Goal: Information Seeking & Learning: Learn about a topic

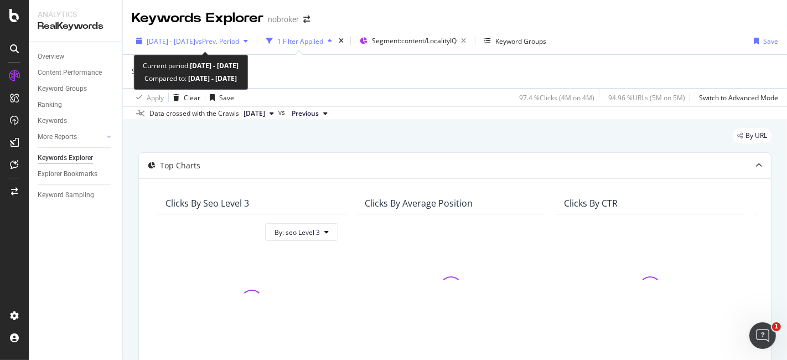
click at [239, 44] on span "vs Prev. Period" at bounding box center [217, 41] width 44 height 9
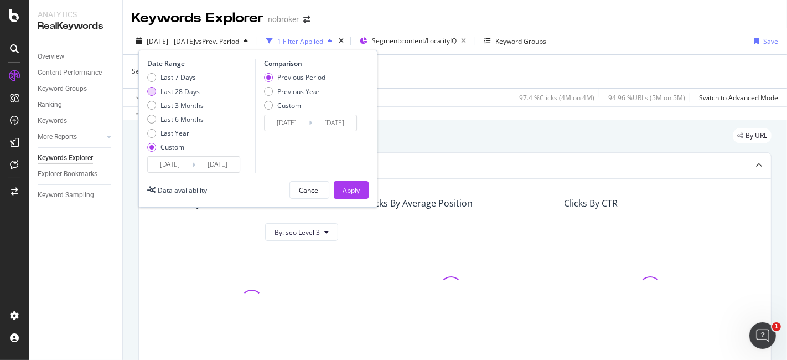
click at [153, 94] on div "Last 28 Days" at bounding box center [151, 91] width 9 height 9
type input "[DATE]"
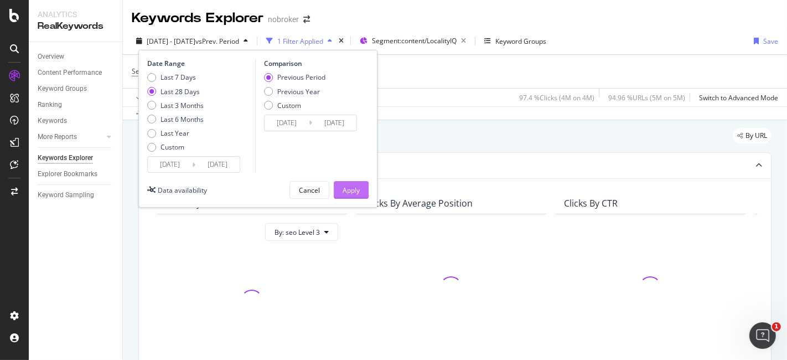
click at [353, 189] on div "Apply" at bounding box center [351, 189] width 17 height 9
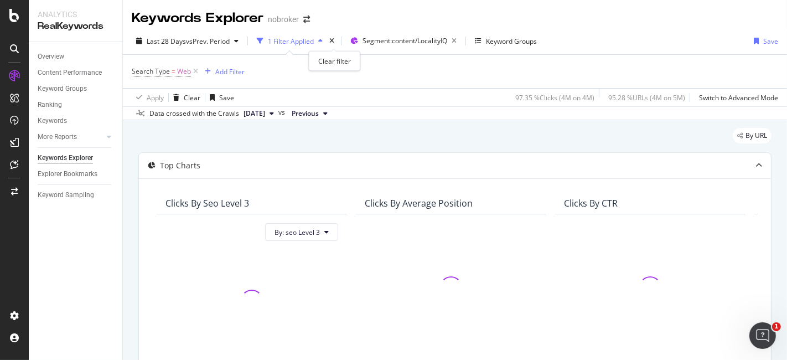
click at [335, 44] on div "times" at bounding box center [331, 40] width 9 height 11
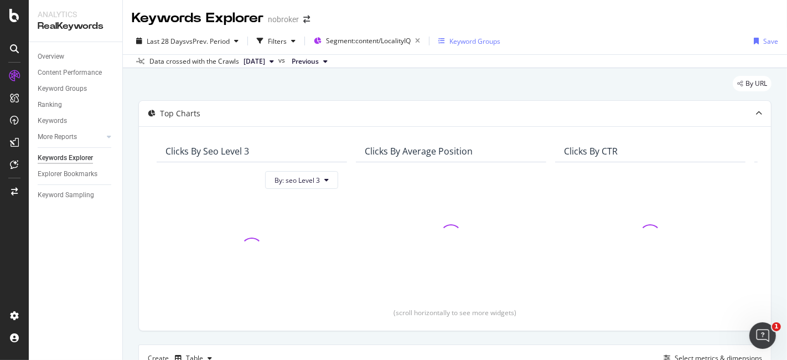
click at [454, 37] on div "Keyword Groups" at bounding box center [474, 41] width 51 height 9
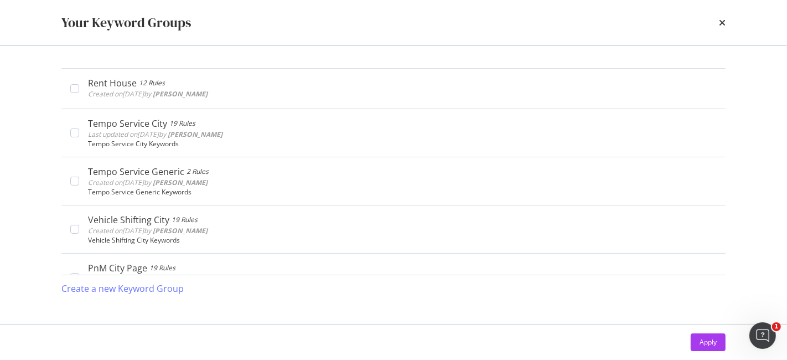
click at [726, 23] on div "Your Keyword Groups" at bounding box center [393, 22] width 708 height 45
click at [719, 23] on icon "times" at bounding box center [722, 22] width 7 height 9
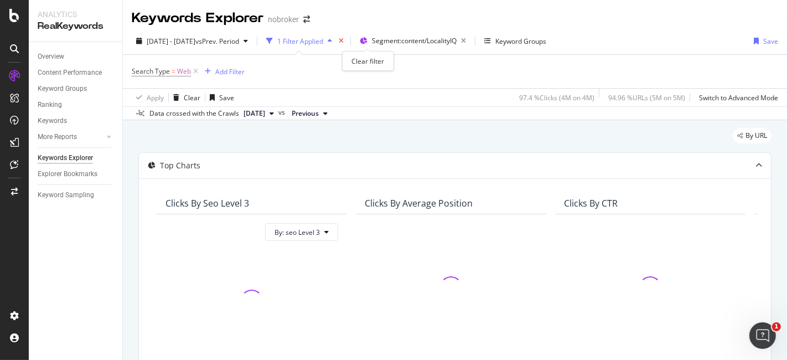
click at [344, 40] on icon "times" at bounding box center [341, 41] width 5 height 7
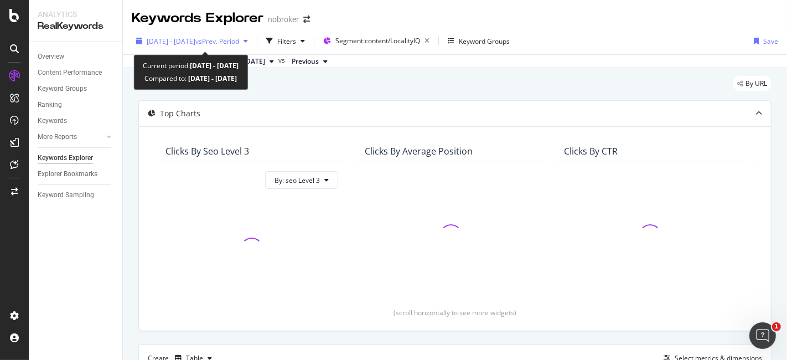
click at [239, 40] on span "vs Prev. Period" at bounding box center [217, 41] width 44 height 9
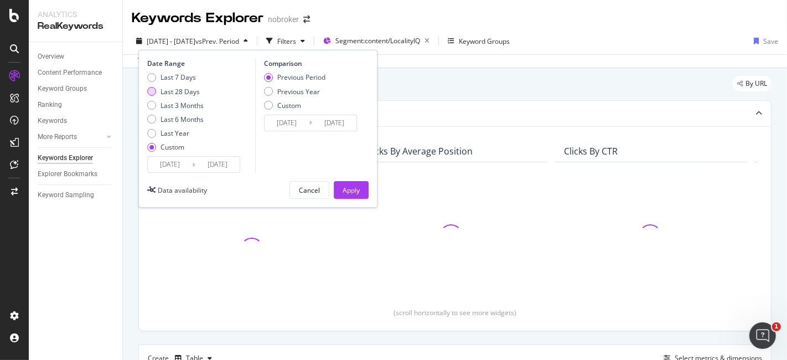
click at [174, 91] on div "Last 28 Days" at bounding box center [180, 91] width 39 height 9
type input "[DATE]"
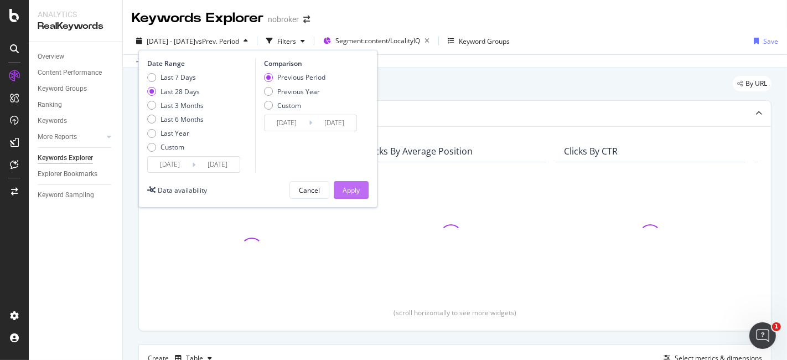
click at [342, 185] on button "Apply" at bounding box center [351, 190] width 35 height 18
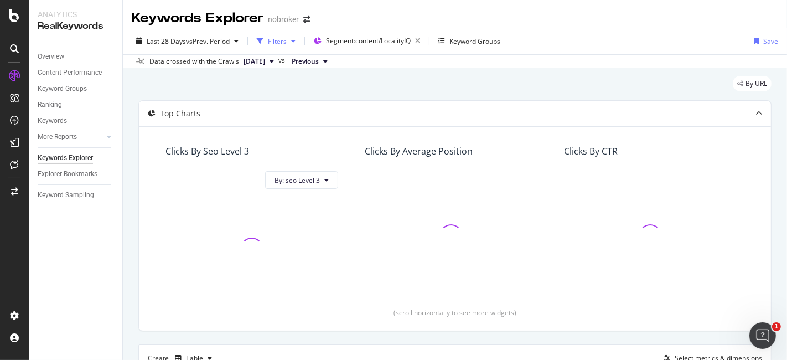
click at [290, 44] on div "Filters" at bounding box center [276, 41] width 48 height 17
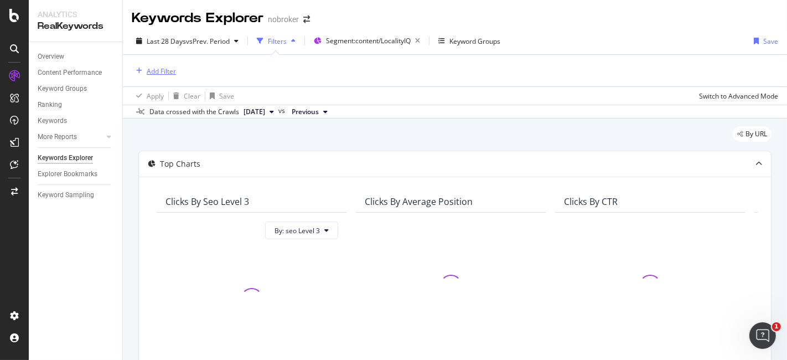
click at [159, 70] on div "Add Filter" at bounding box center [161, 70] width 29 height 9
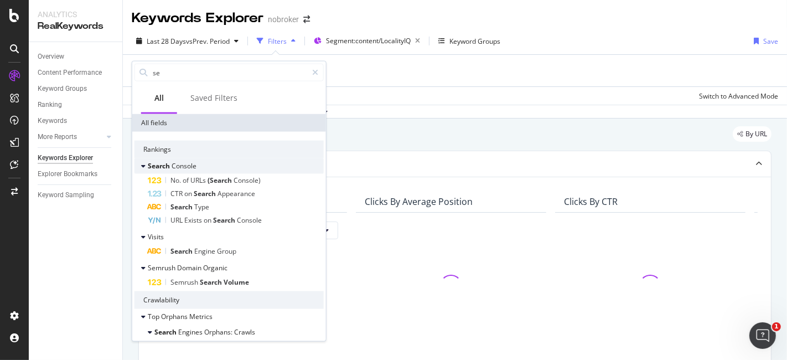
type input "s"
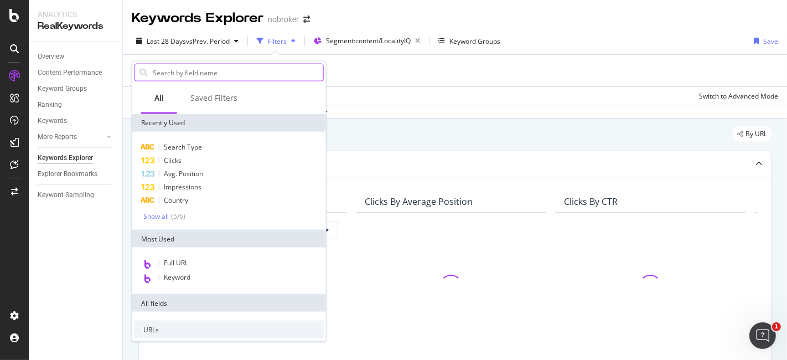
click at [210, 65] on input "text" at bounding box center [238, 72] width 172 height 17
click at [411, 81] on div "Add Filter" at bounding box center [455, 71] width 646 height 32
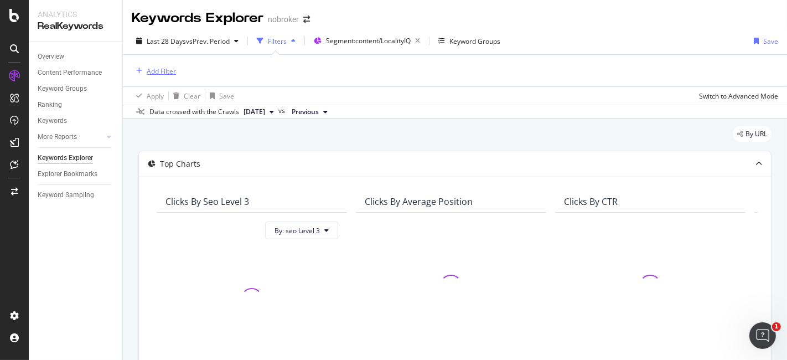
click at [147, 73] on div "Add Filter" at bounding box center [161, 70] width 29 height 9
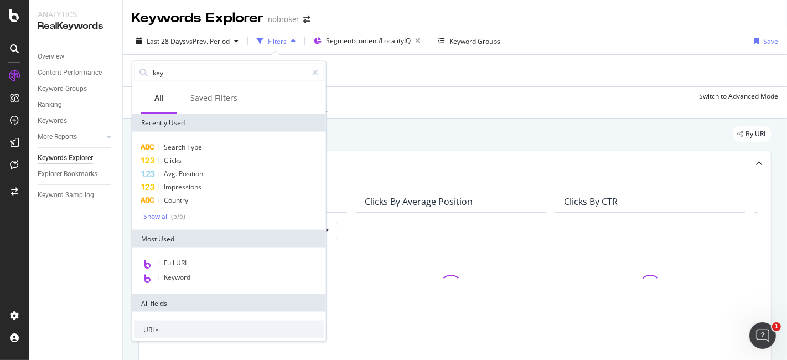
type input "keyw"
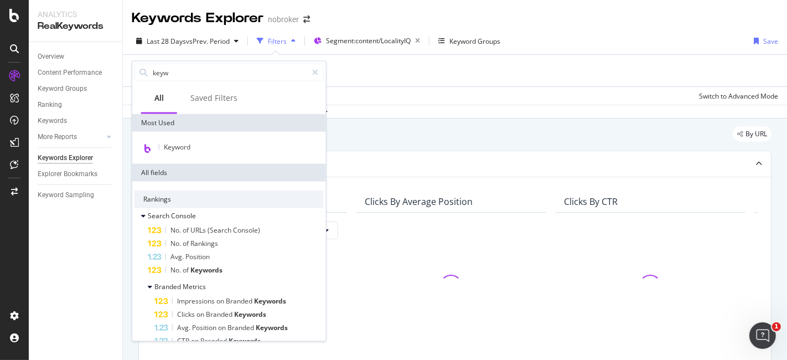
click at [400, 76] on div "Add Filter" at bounding box center [455, 71] width 646 height 32
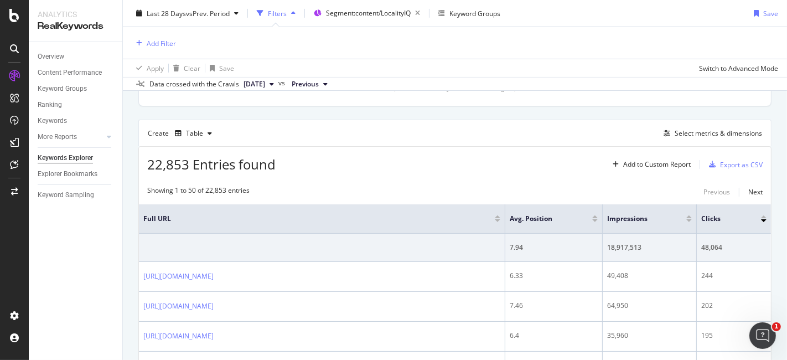
scroll to position [277, 0]
click at [686, 133] on div "Select metrics & dimensions" at bounding box center [718, 131] width 87 height 9
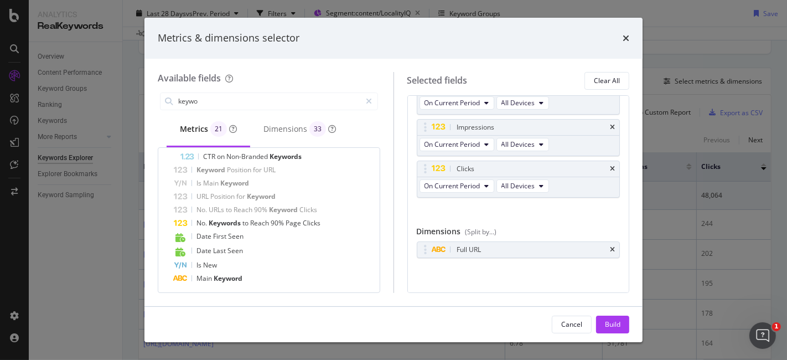
scroll to position [222, 0]
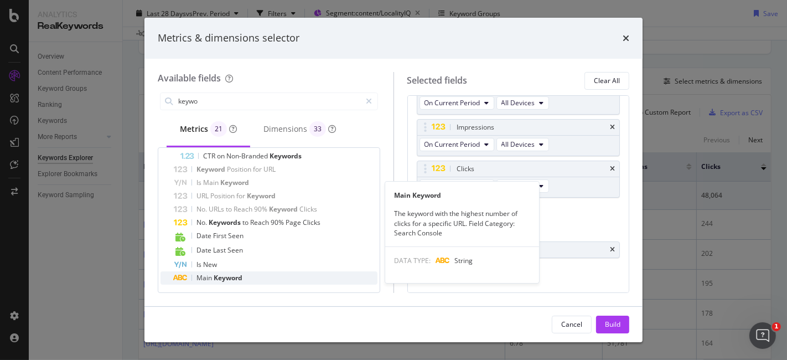
type input "keywo"
click at [223, 278] on span "Keyword" at bounding box center [228, 277] width 29 height 9
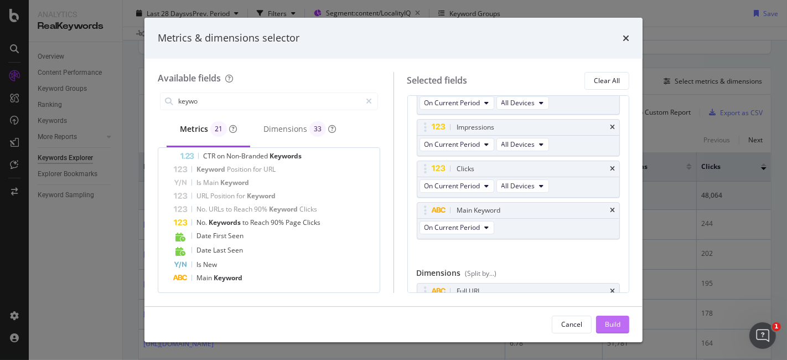
click at [619, 322] on div "Build" at bounding box center [612, 323] width 15 height 9
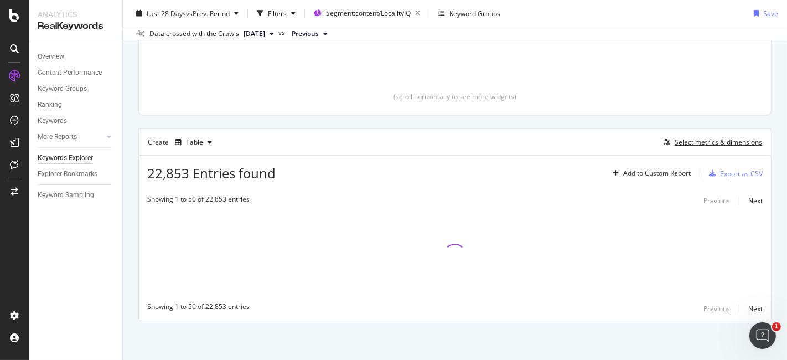
scroll to position [215, 0]
click at [688, 144] on div "Select metrics & dimensions" at bounding box center [718, 142] width 87 height 9
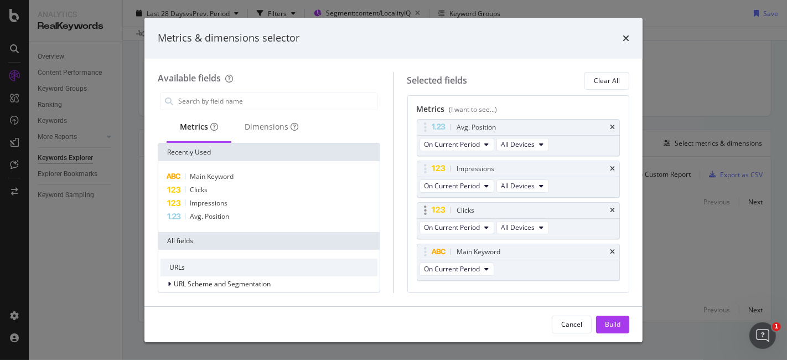
scroll to position [0, 0]
click at [651, 45] on div "Metrics & dimensions selector Available fields Metrics Dimensions Recently Used…" at bounding box center [393, 180] width 787 height 360
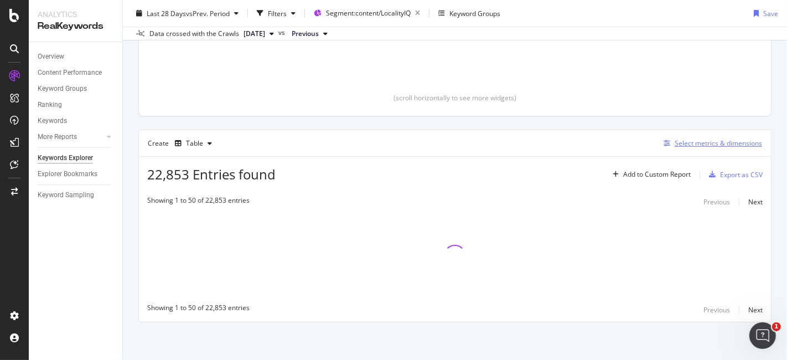
click at [675, 143] on div "Select metrics & dimensions" at bounding box center [718, 142] width 87 height 9
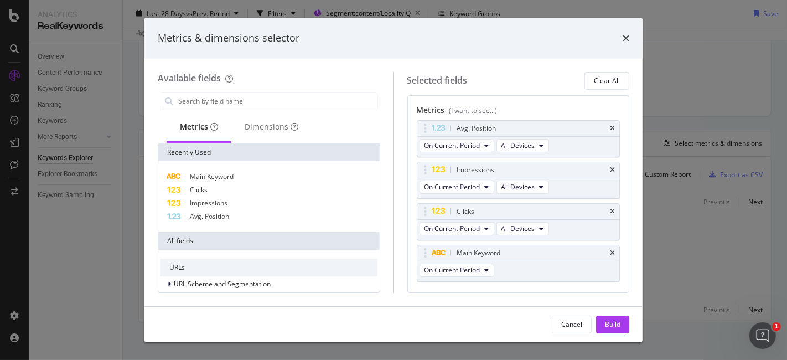
click at [628, 30] on div "Metrics & dimensions selector" at bounding box center [393, 38] width 498 height 41
click at [626, 34] on icon "times" at bounding box center [626, 38] width 7 height 9
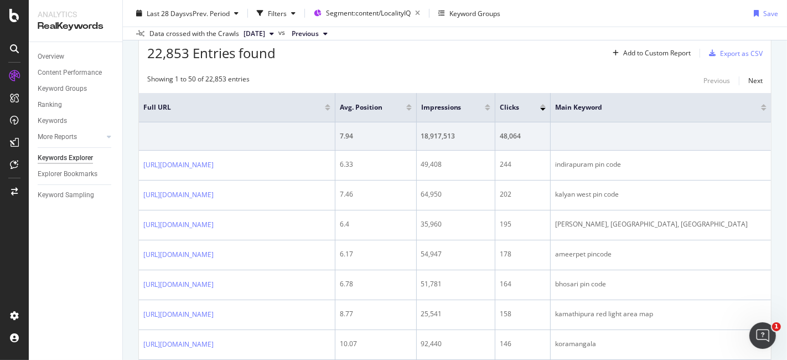
scroll to position [256, 0]
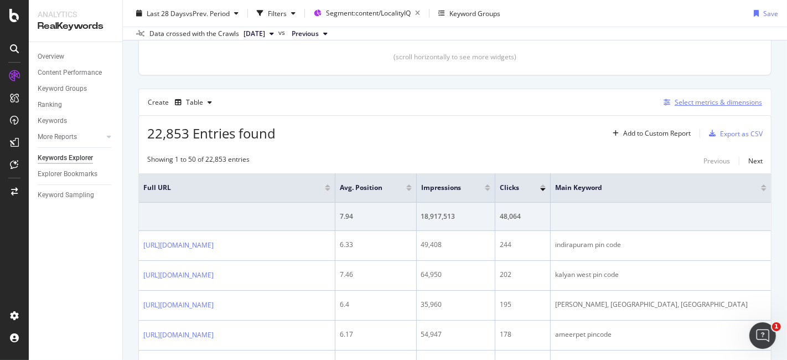
click at [681, 102] on div "Select metrics & dimensions" at bounding box center [718, 101] width 87 height 9
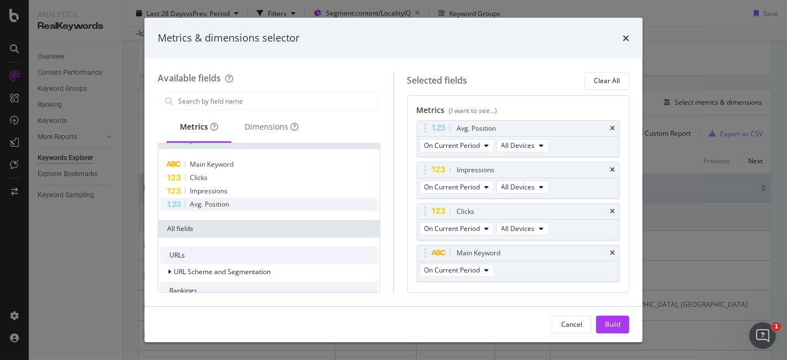
scroll to position [0, 0]
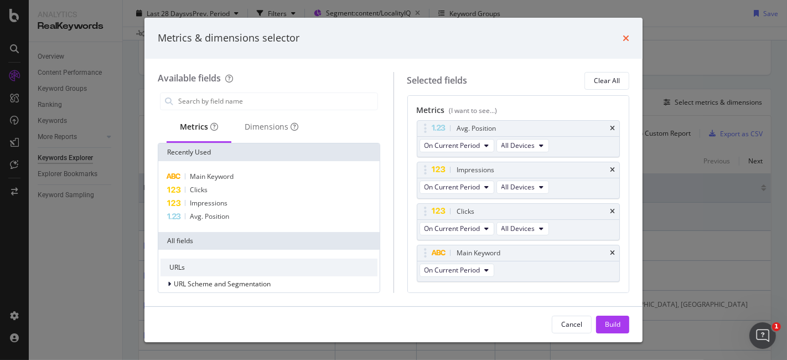
click at [628, 36] on icon "times" at bounding box center [626, 38] width 7 height 9
